Goal: Task Accomplishment & Management: Manage account settings

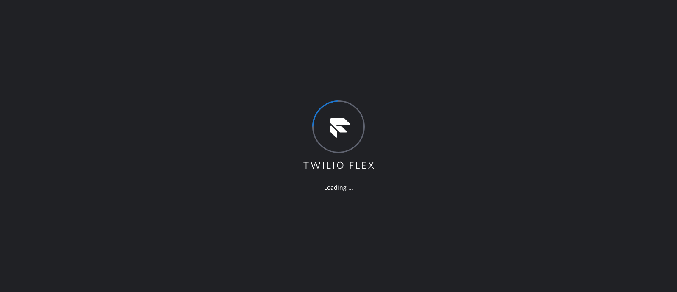
click at [625, 67] on div "Loading ..." at bounding box center [338, 146] width 677 height 292
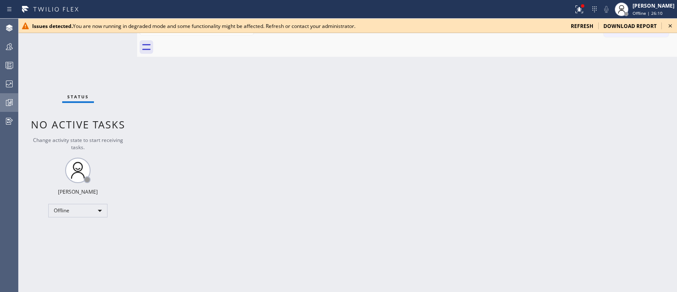
click at [6, 98] on icon at bounding box center [9, 102] width 10 height 10
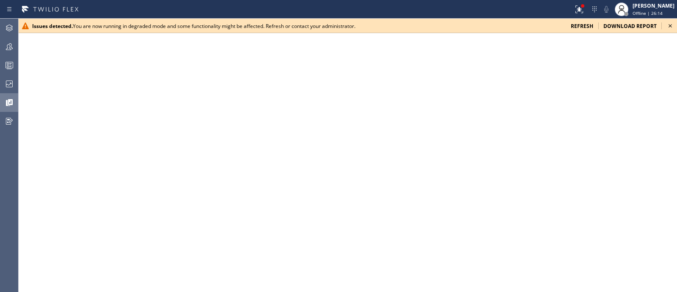
click at [673, 28] on icon at bounding box center [671, 26] width 10 height 10
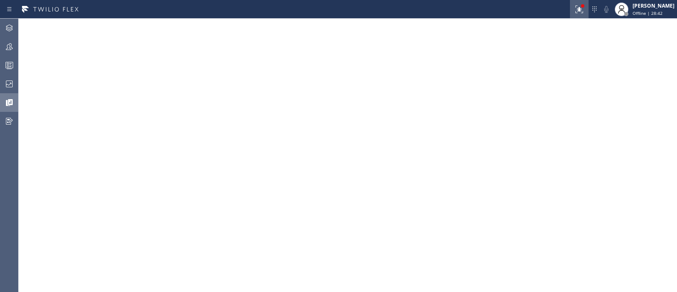
click at [575, 5] on icon at bounding box center [580, 9] width 10 height 10
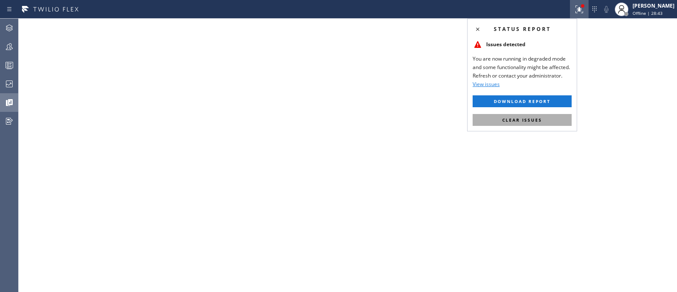
click at [530, 124] on button "Clear issues" at bounding box center [522, 120] width 99 height 12
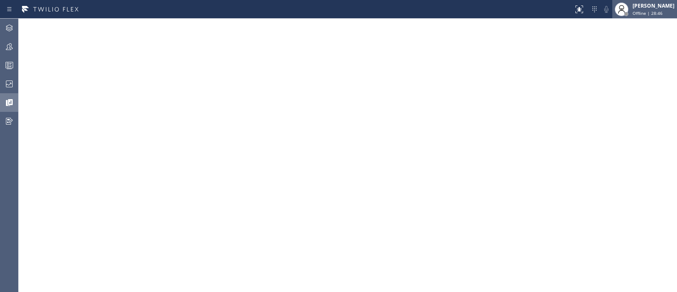
click at [639, 8] on div "[PERSON_NAME]" at bounding box center [654, 5] width 42 height 7
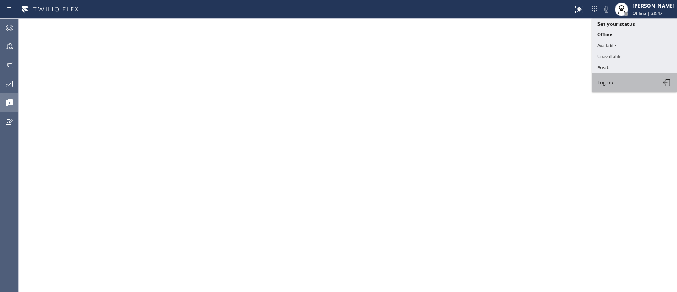
click at [619, 86] on button "Log out" at bounding box center [635, 82] width 85 height 19
